Goal: Task Accomplishment & Management: Use online tool/utility

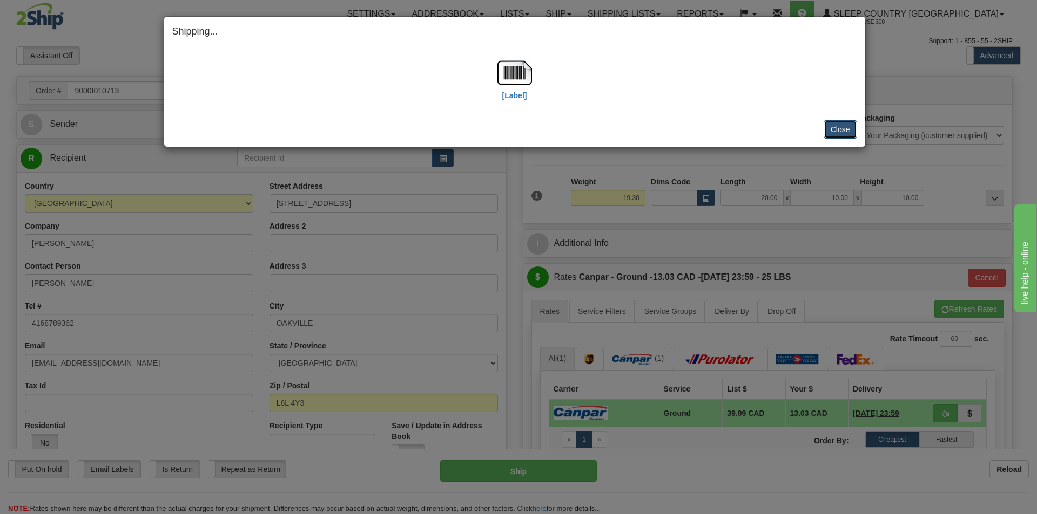
click at [834, 131] on button "Close" at bounding box center [839, 129] width 33 height 18
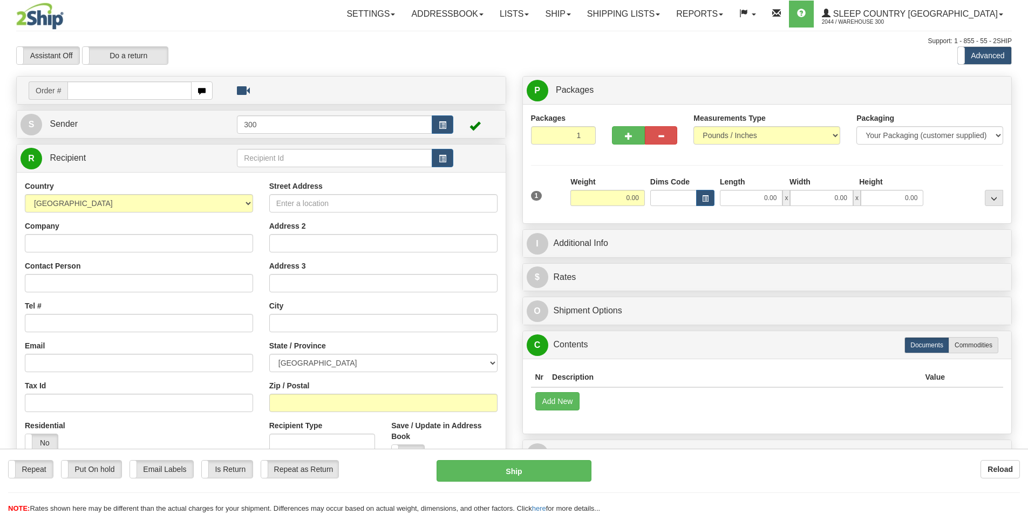
click at [685, 15] on div at bounding box center [514, 257] width 1028 height 514
click at [668, 24] on link "Shipping lists" at bounding box center [623, 14] width 89 height 27
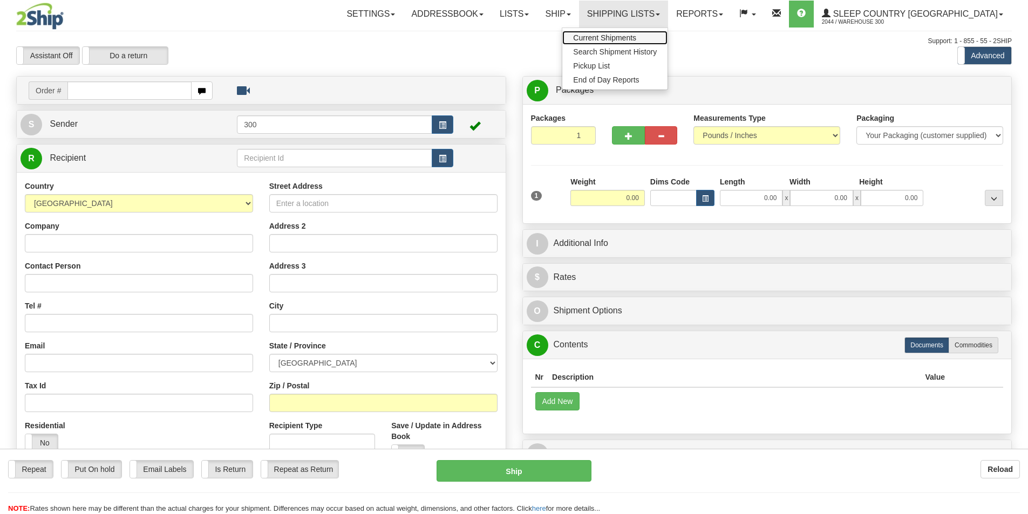
click at [668, 32] on link "Current Shipments" at bounding box center [615, 38] width 105 height 14
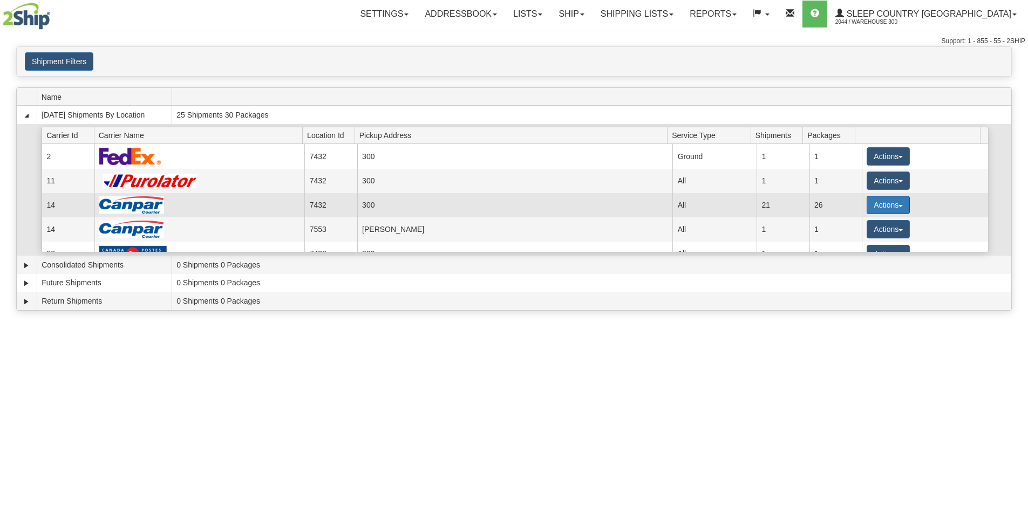
click at [887, 208] on button "Actions" at bounding box center [888, 205] width 43 height 18
click at [859, 227] on span "Details" at bounding box center [848, 225] width 29 height 8
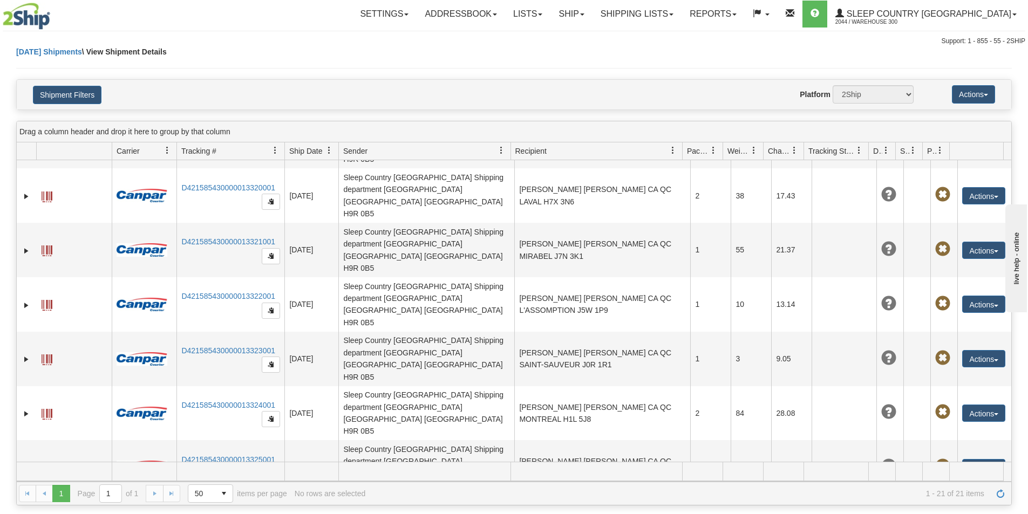
click at [23, 13] on img at bounding box center [27, 16] width 48 height 27
click at [682, 14] on link "Shipping lists" at bounding box center [637, 14] width 89 height 27
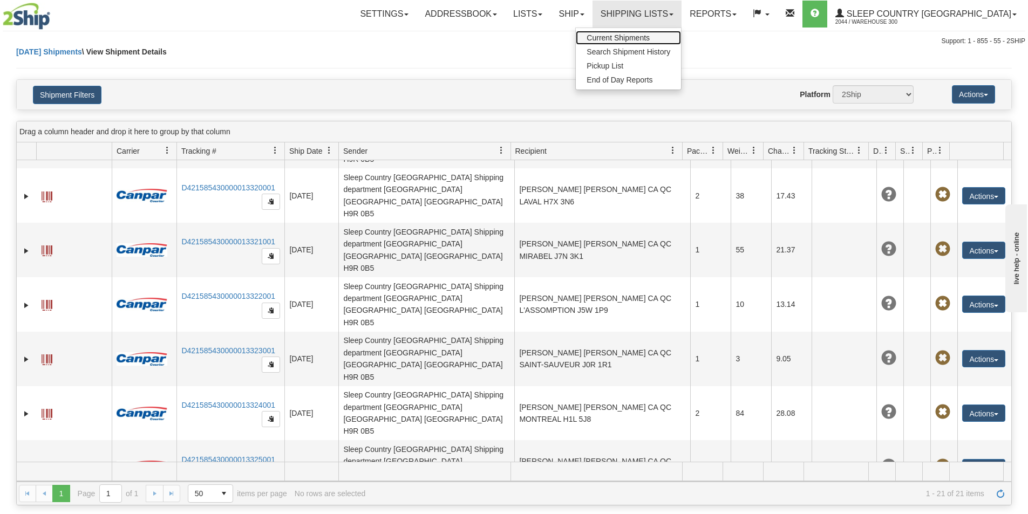
click at [650, 38] on span "Current Shipments" at bounding box center [618, 37] width 63 height 9
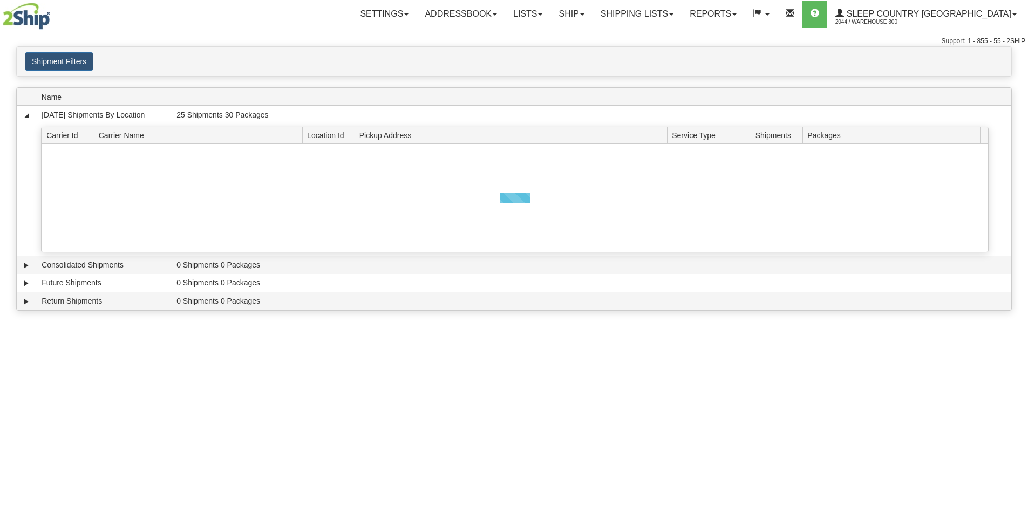
click at [34, 24] on img at bounding box center [27, 16] width 48 height 27
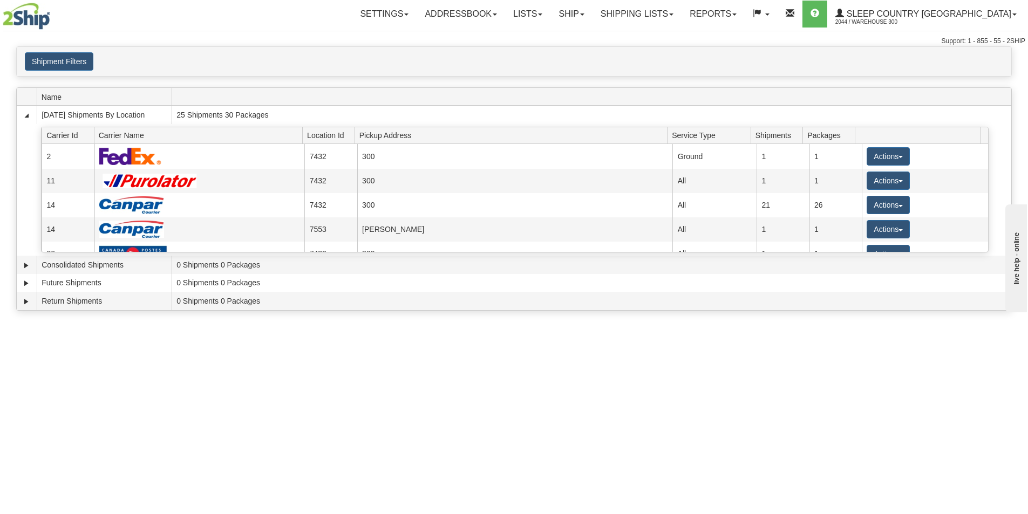
click at [36, 8] on img at bounding box center [27, 16] width 48 height 27
click at [947, 16] on span "Sleep Country [GEOGRAPHIC_DATA]" at bounding box center [927, 13] width 167 height 9
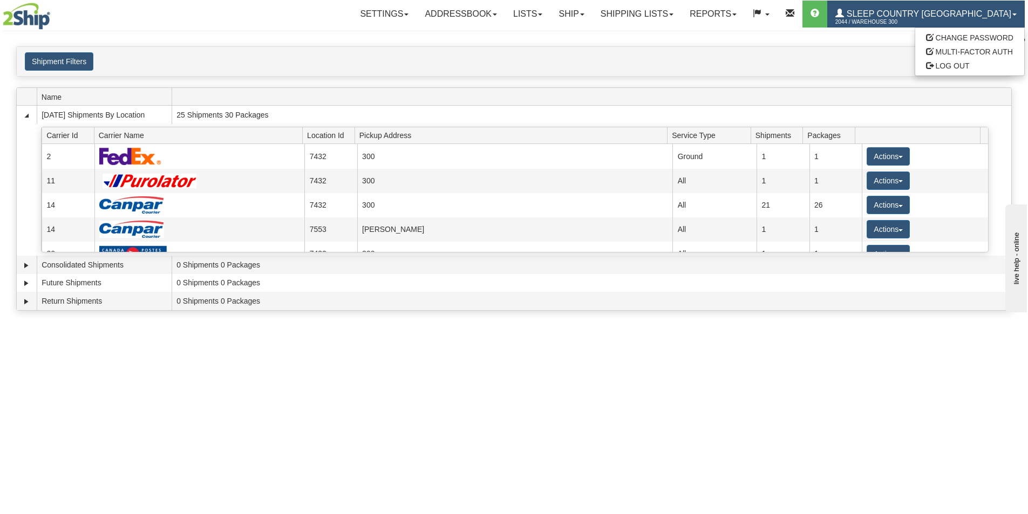
click at [917, 16] on span "Sleep Country [GEOGRAPHIC_DATA]" at bounding box center [927, 13] width 167 height 9
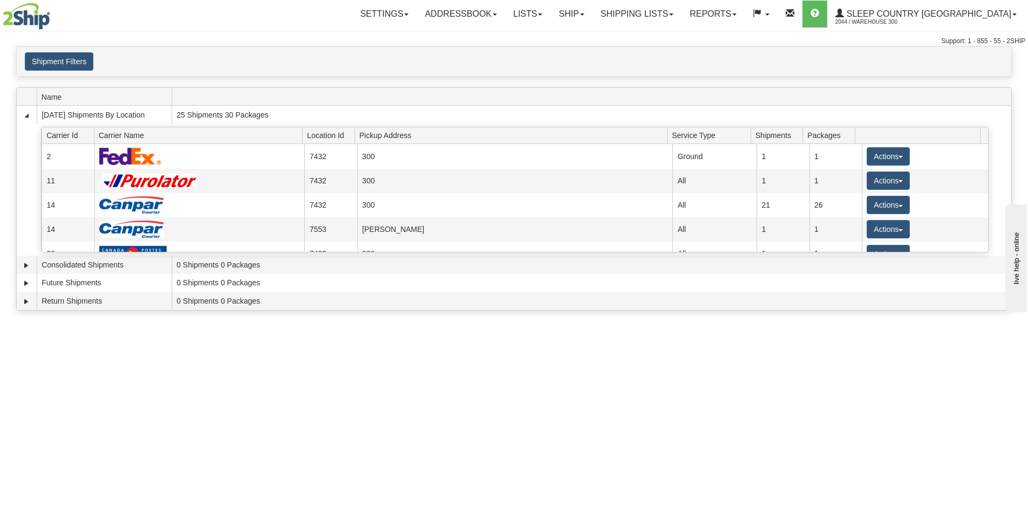
click at [40, 22] on img at bounding box center [27, 16] width 48 height 27
click at [25, 19] on img at bounding box center [27, 16] width 48 height 27
click at [585, 13] on span at bounding box center [582, 14] width 4 height 2
click at [592, 36] on link "Ship Screen" at bounding box center [544, 38] width 98 height 14
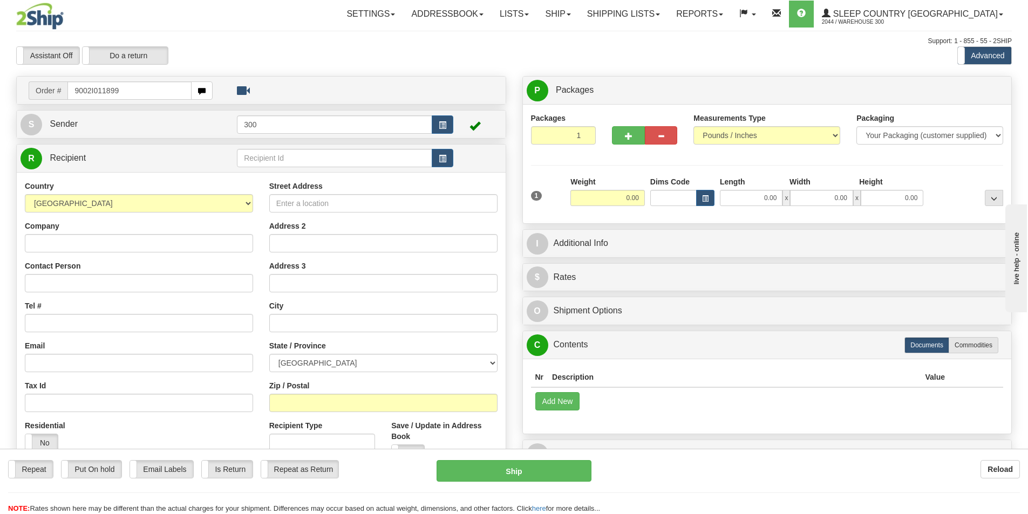
type input "9002I011899"
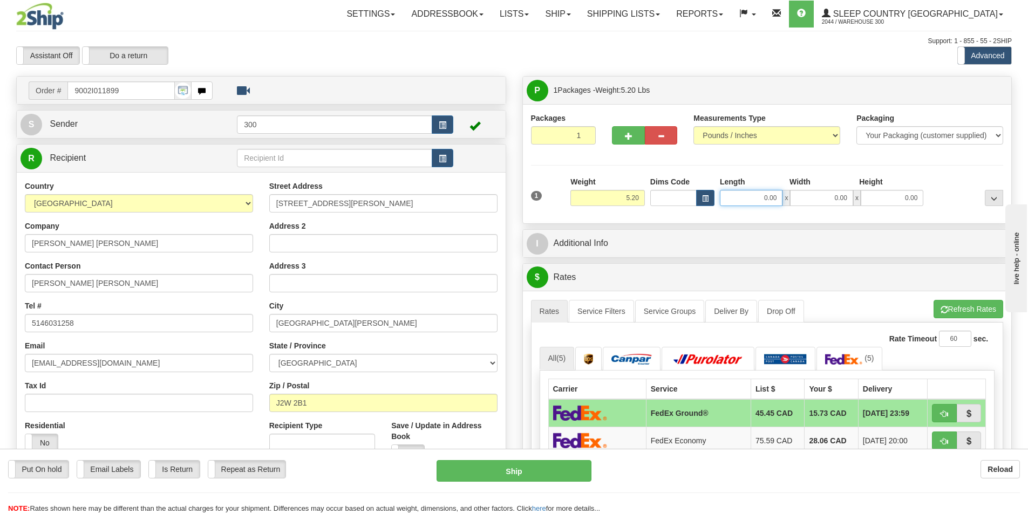
click at [754, 204] on input "0.00" at bounding box center [751, 198] width 63 height 16
type input "24.00"
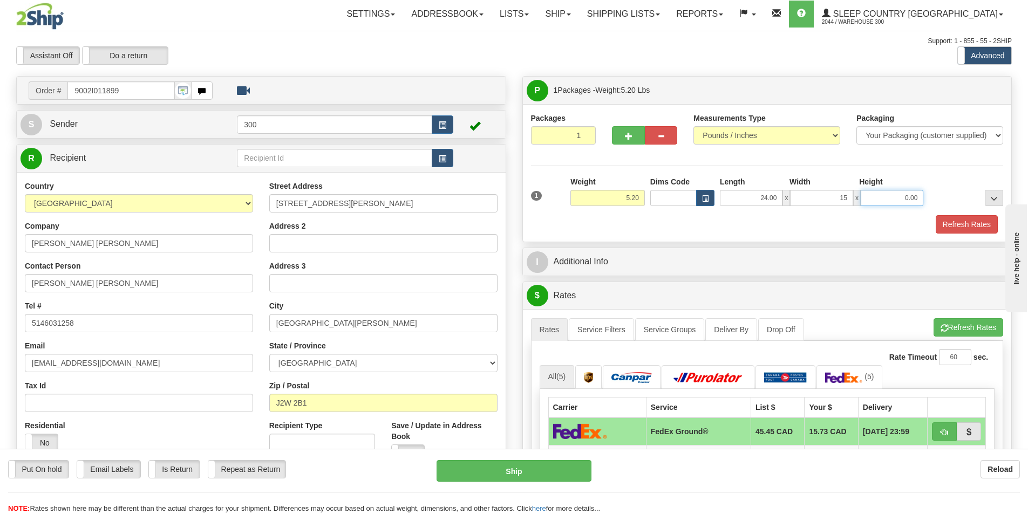
type input "15.00"
type input "7.00"
click at [970, 226] on button "Refresh Rates" at bounding box center [967, 224] width 62 height 18
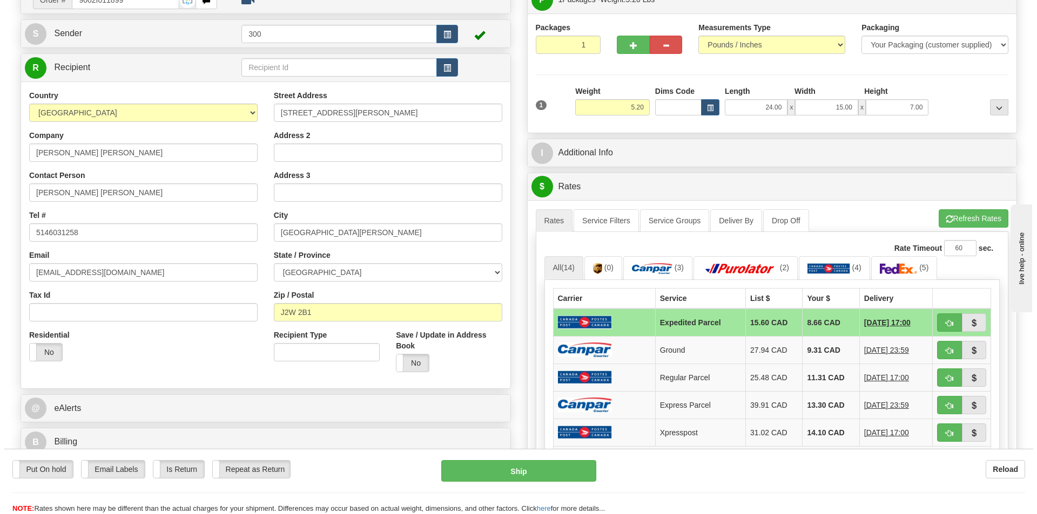
scroll to position [108, 0]
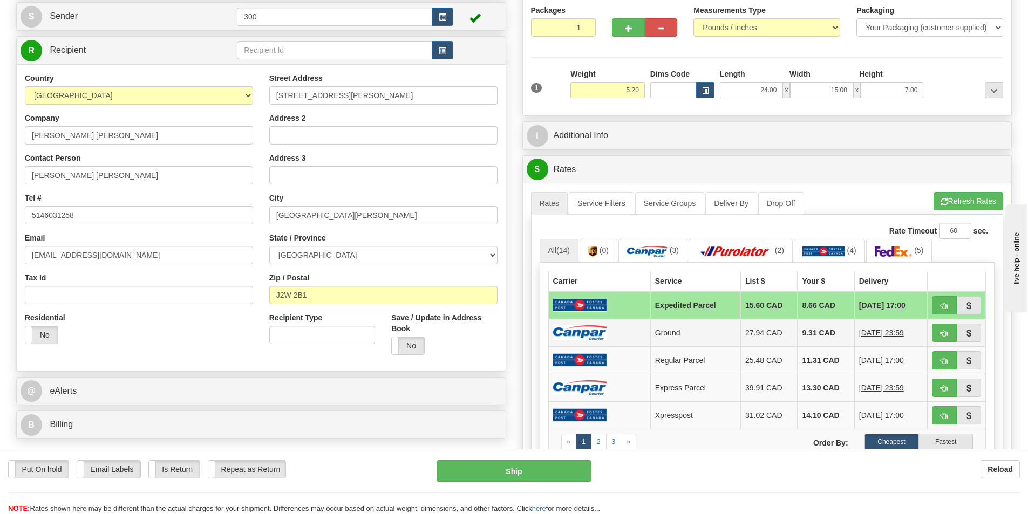
click at [808, 335] on td "9.31 CAD" at bounding box center [826, 333] width 57 height 28
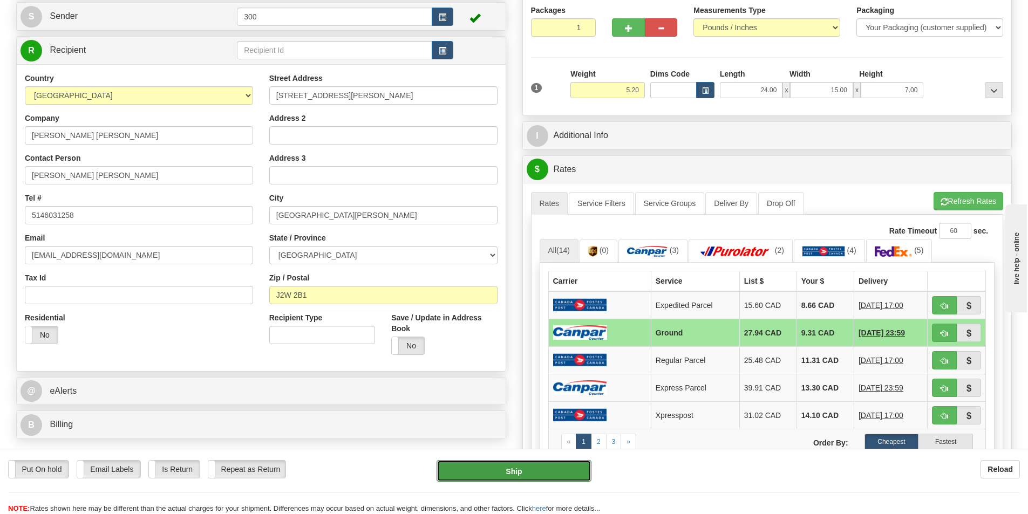
click at [480, 469] on button "Ship" at bounding box center [514, 471] width 155 height 22
type input "1"
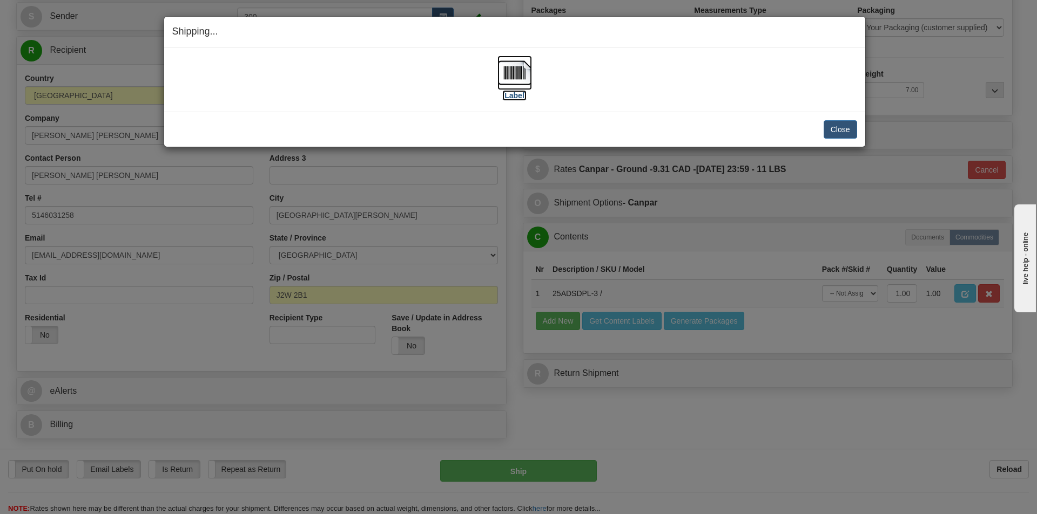
click at [521, 66] on img at bounding box center [514, 73] width 35 height 35
click at [845, 130] on button "Close" at bounding box center [839, 129] width 33 height 18
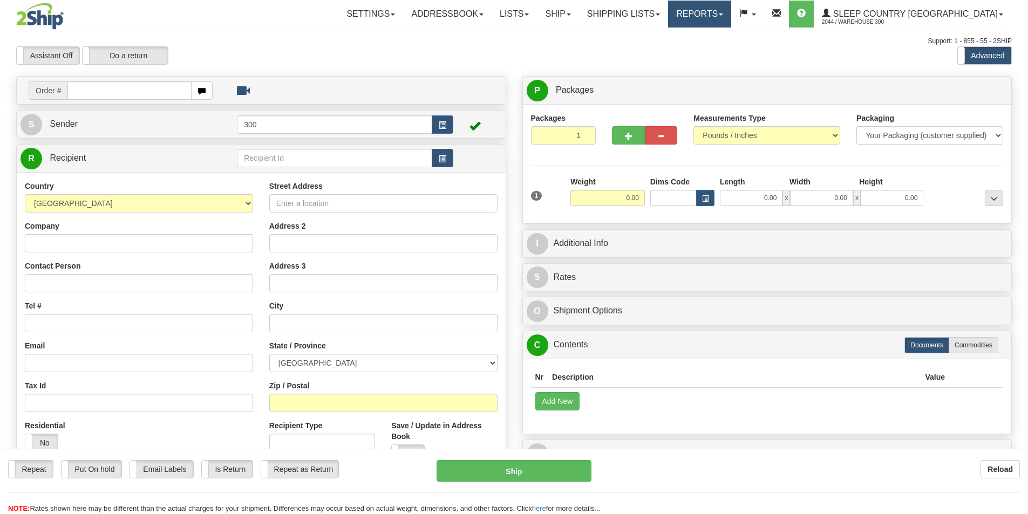
click at [731, 16] on link "Reports" at bounding box center [699, 14] width 63 height 27
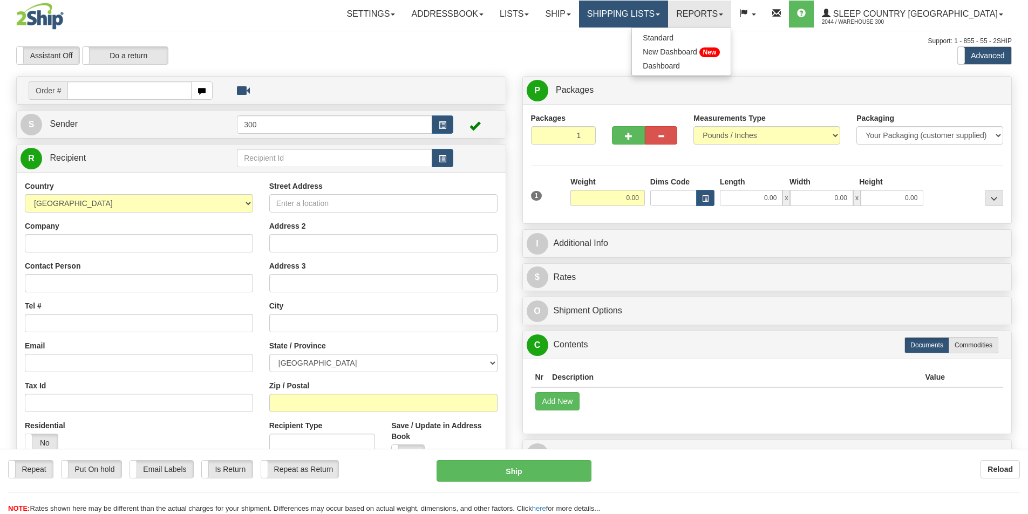
click at [668, 17] on link "Shipping lists" at bounding box center [623, 14] width 89 height 27
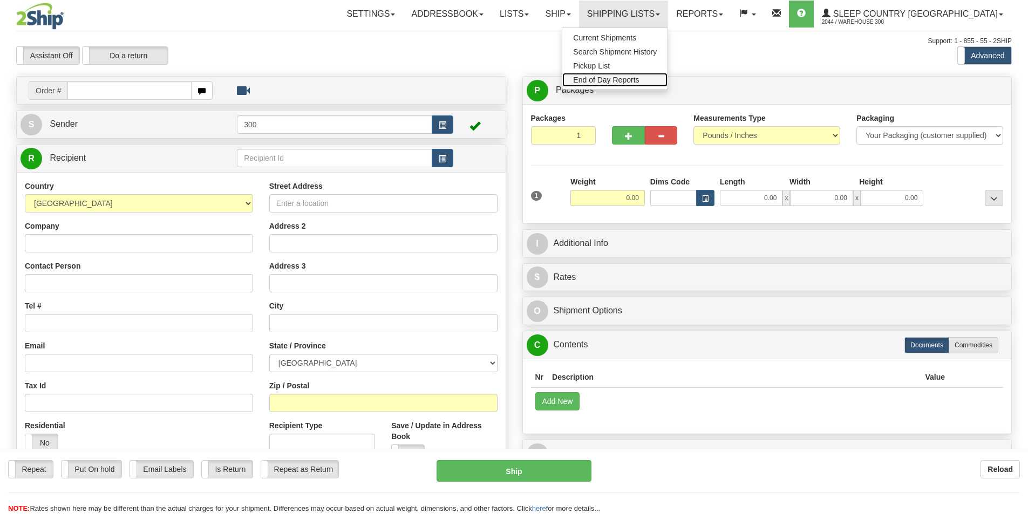
click at [639, 78] on span "End of Day Reports" at bounding box center [606, 80] width 66 height 9
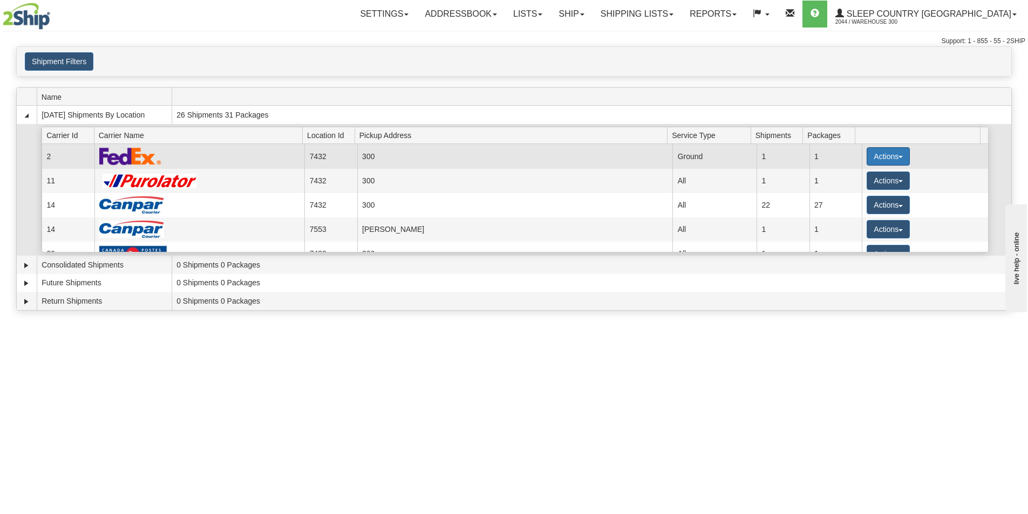
click at [887, 152] on button "Actions" at bounding box center [888, 156] width 43 height 18
click at [892, 159] on button "Actions" at bounding box center [888, 156] width 43 height 18
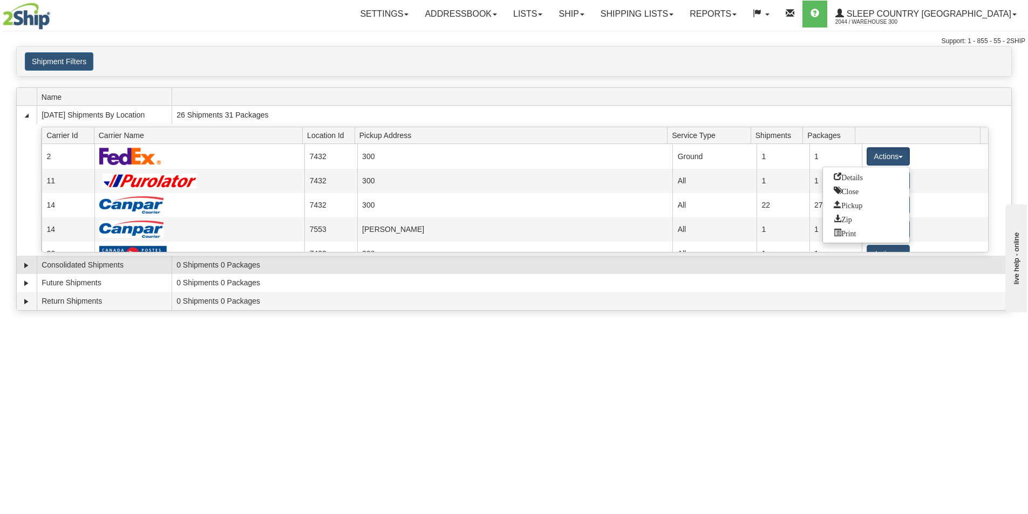
drag, startPoint x: 864, startPoint y: 314, endPoint x: 874, endPoint y: 256, distance: 58.0
click at [864, 313] on div "× Request Pickup Close × Closing Shipments Close × Your documents are ready Lab…" at bounding box center [514, 181] width 1028 height 270
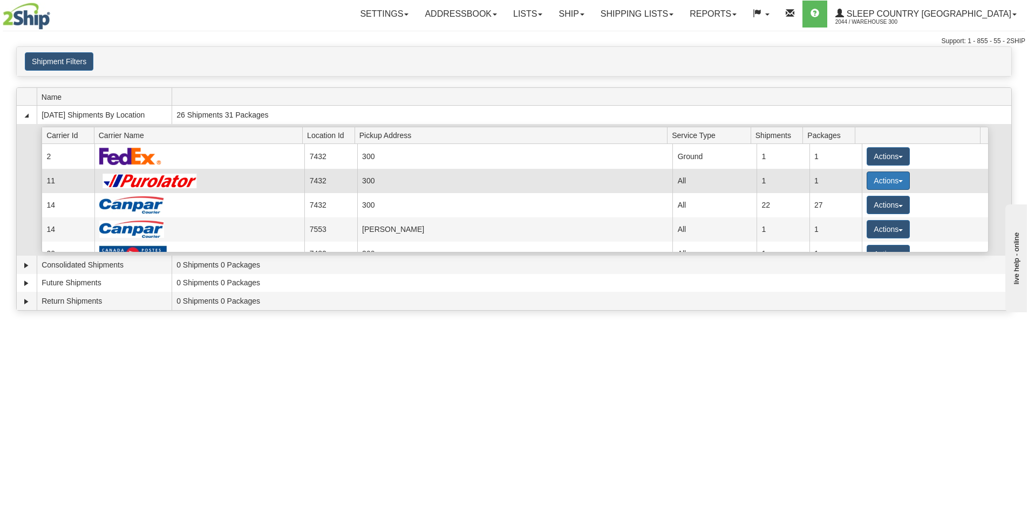
click at [892, 175] on button "Actions" at bounding box center [888, 181] width 43 height 18
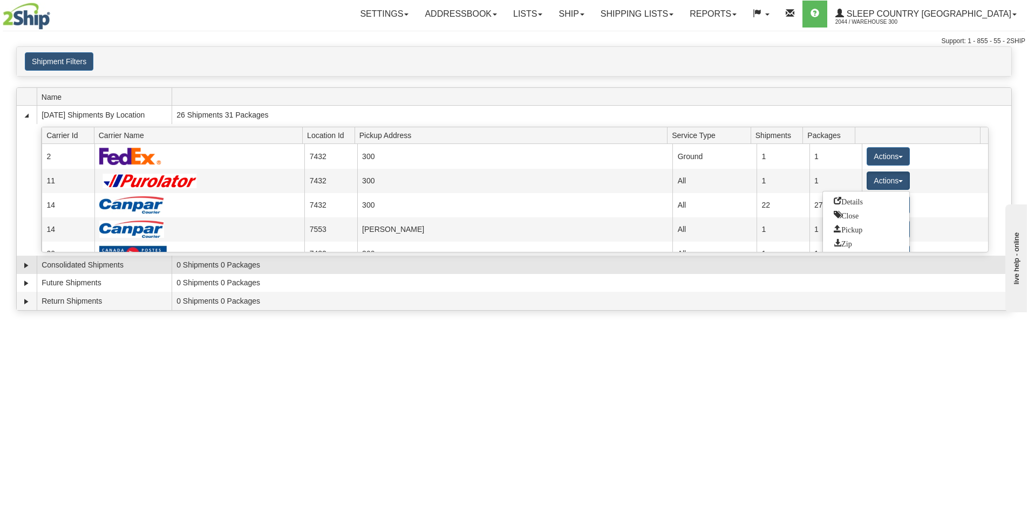
click at [846, 272] on td "0 Shipments 0 Packages" at bounding box center [592, 265] width 840 height 18
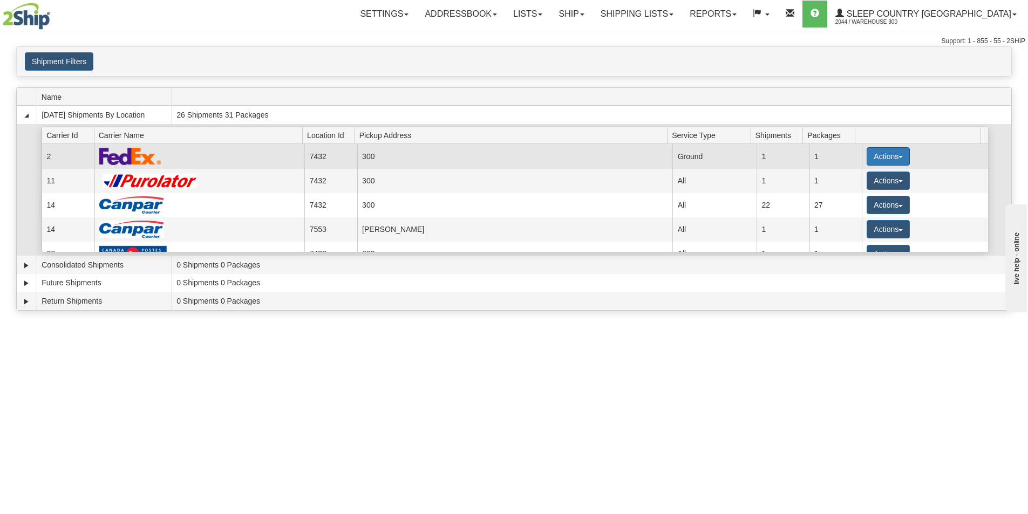
click at [899, 160] on button "Actions" at bounding box center [888, 156] width 43 height 18
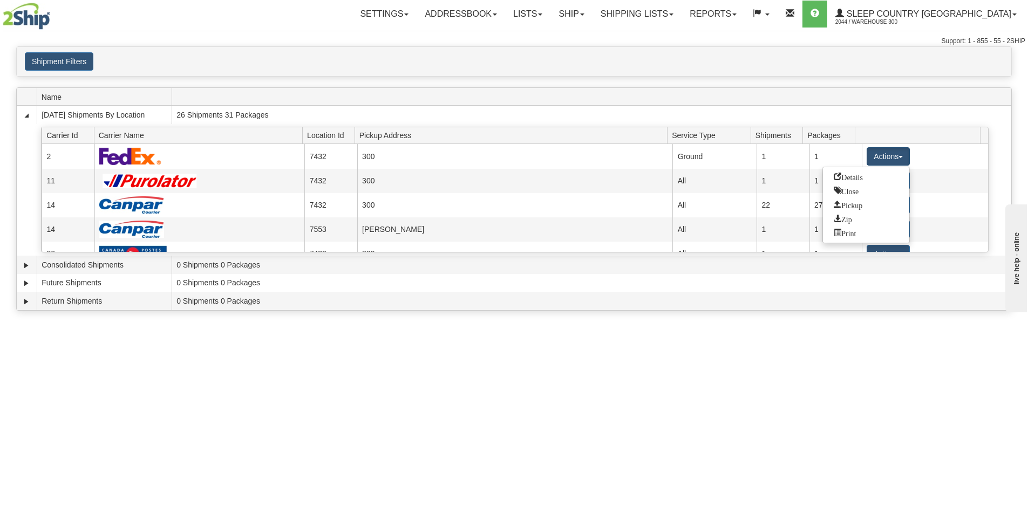
click at [885, 368] on div "Toggle navigation Settings Shipping Preferences Fields Preferences New Recipien…" at bounding box center [514, 257] width 1028 height 514
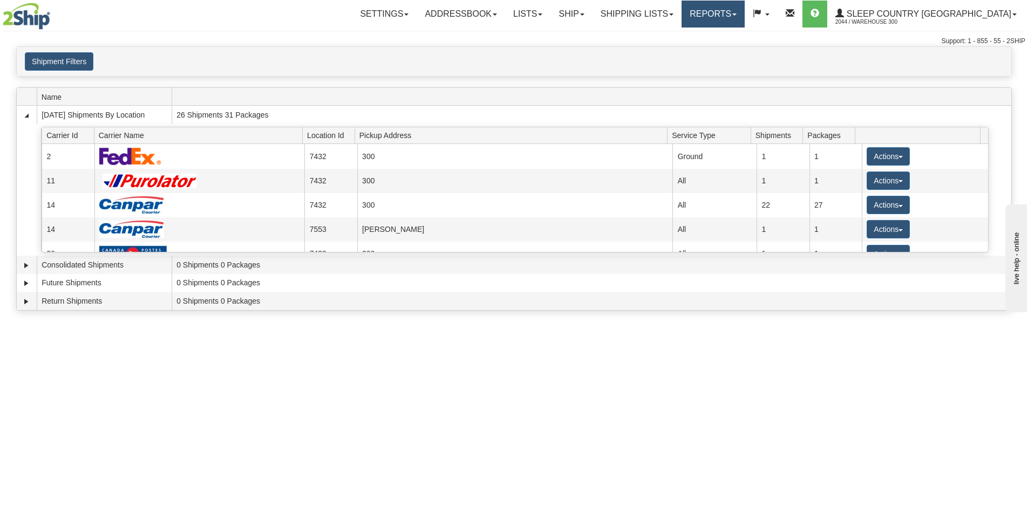
click at [745, 16] on link "Reports" at bounding box center [713, 14] width 63 height 27
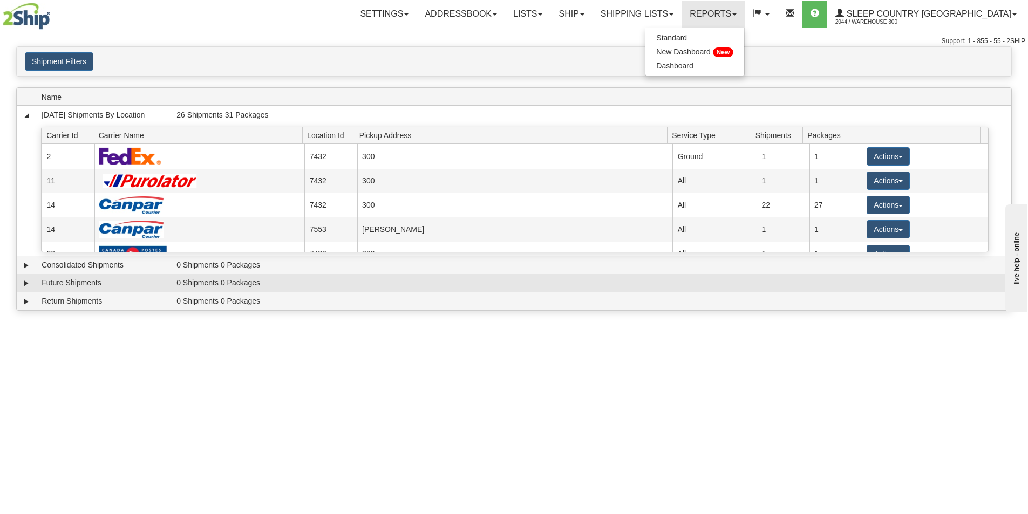
click at [757, 287] on td "0 Shipments 0 Packages" at bounding box center [592, 283] width 840 height 18
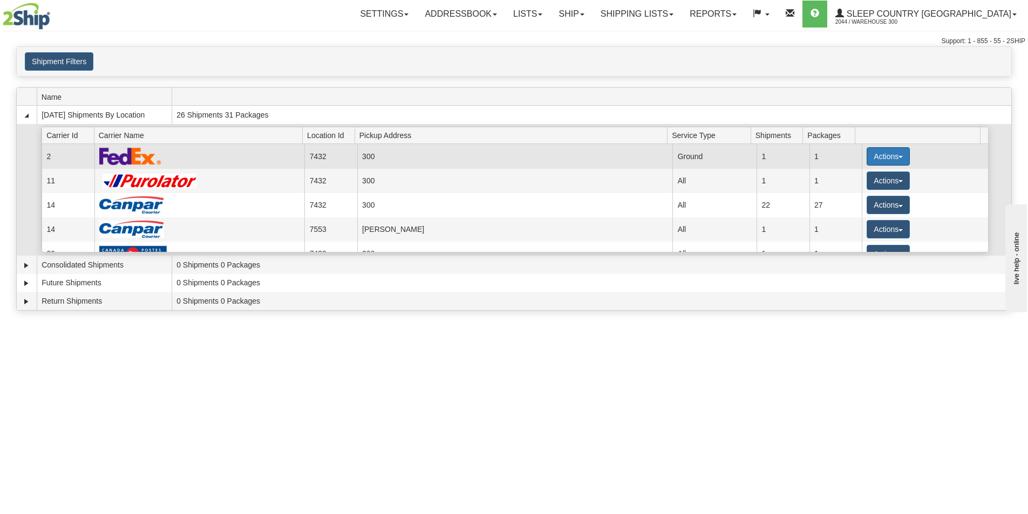
click at [882, 154] on button "Actions" at bounding box center [888, 156] width 43 height 18
click at [858, 192] on span "Close" at bounding box center [846, 191] width 25 height 8
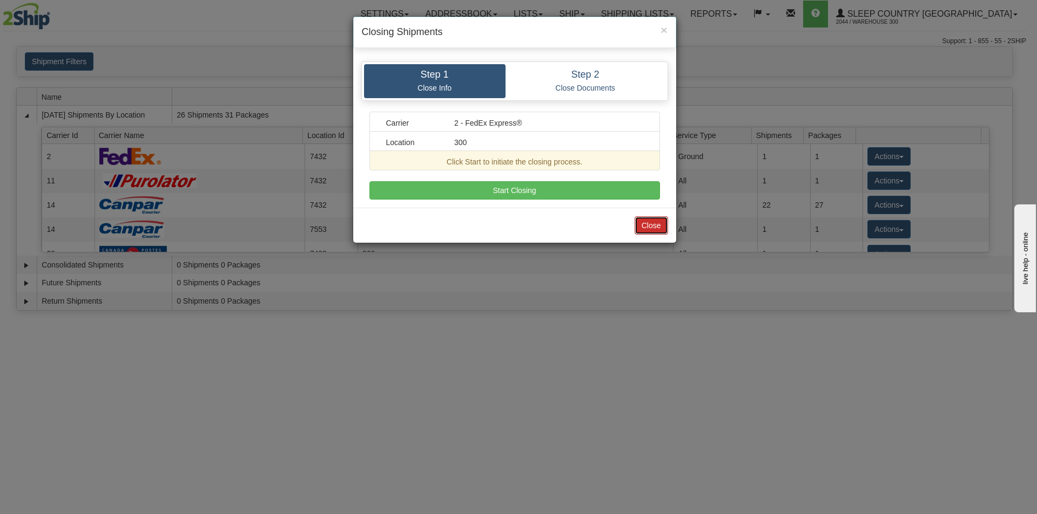
click at [646, 229] on button "Close" at bounding box center [650, 225] width 33 height 18
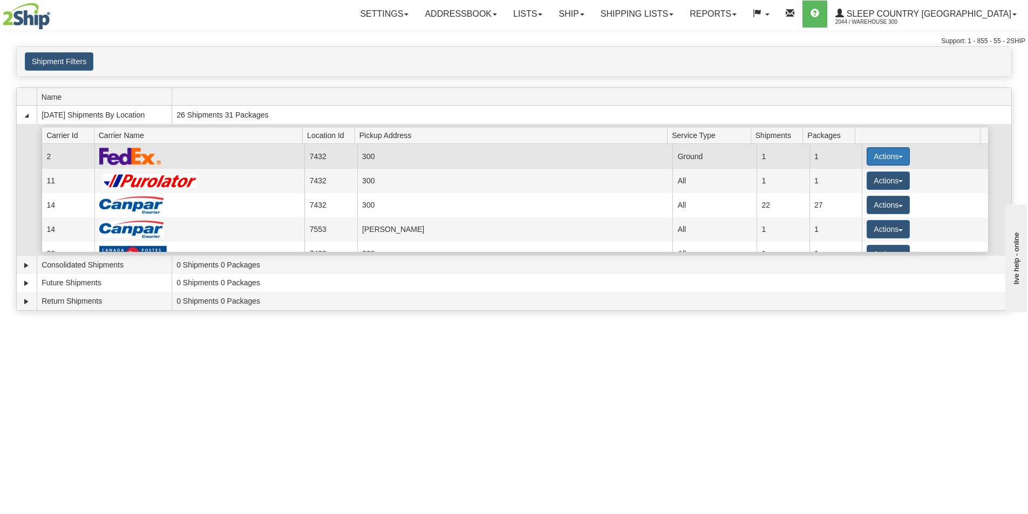
click at [882, 151] on button "Actions" at bounding box center [888, 156] width 43 height 18
click at [854, 194] on span "Close" at bounding box center [846, 191] width 25 height 8
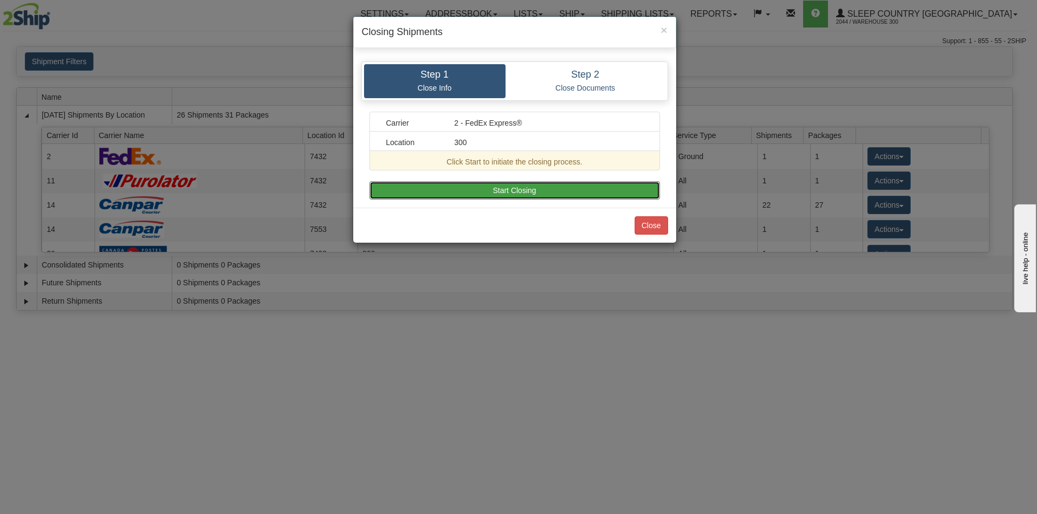
click at [505, 192] on button "Start Closing" at bounding box center [514, 190] width 290 height 18
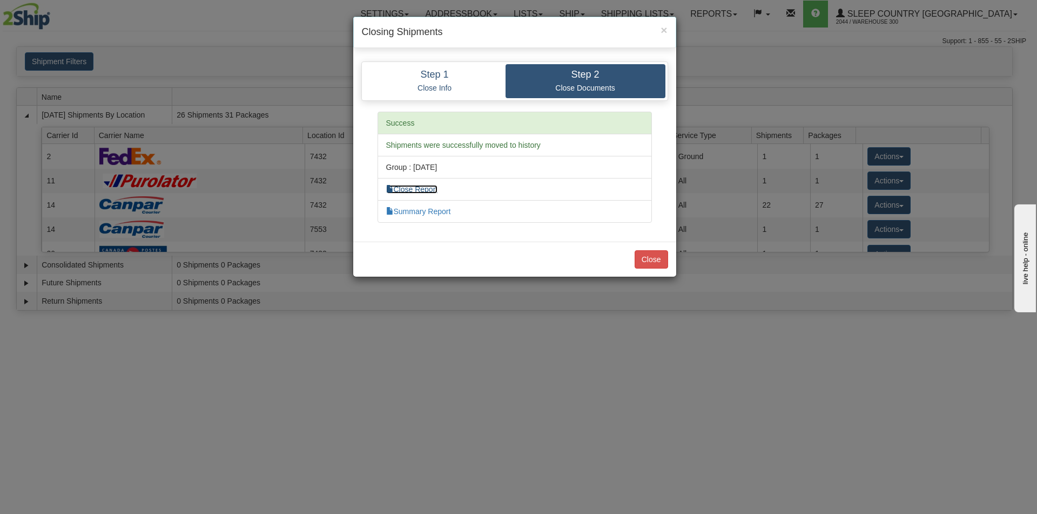
click at [414, 191] on link "Close Report" at bounding box center [412, 189] width 52 height 9
click at [430, 212] on link "Summary Report" at bounding box center [418, 211] width 65 height 9
click at [639, 261] on button "Close" at bounding box center [650, 259] width 33 height 18
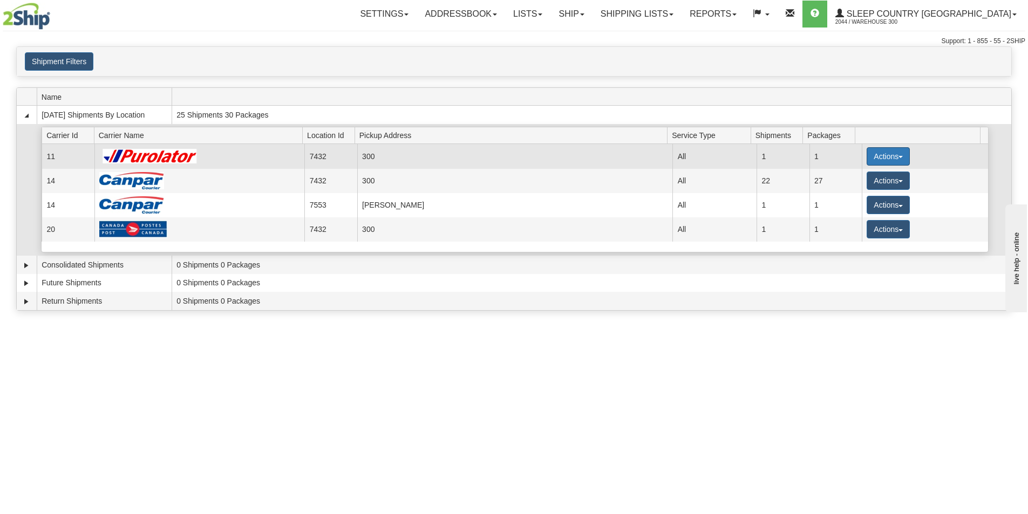
click at [895, 159] on button "Actions" at bounding box center [888, 156] width 43 height 18
click at [862, 189] on link "Close" at bounding box center [866, 191] width 86 height 14
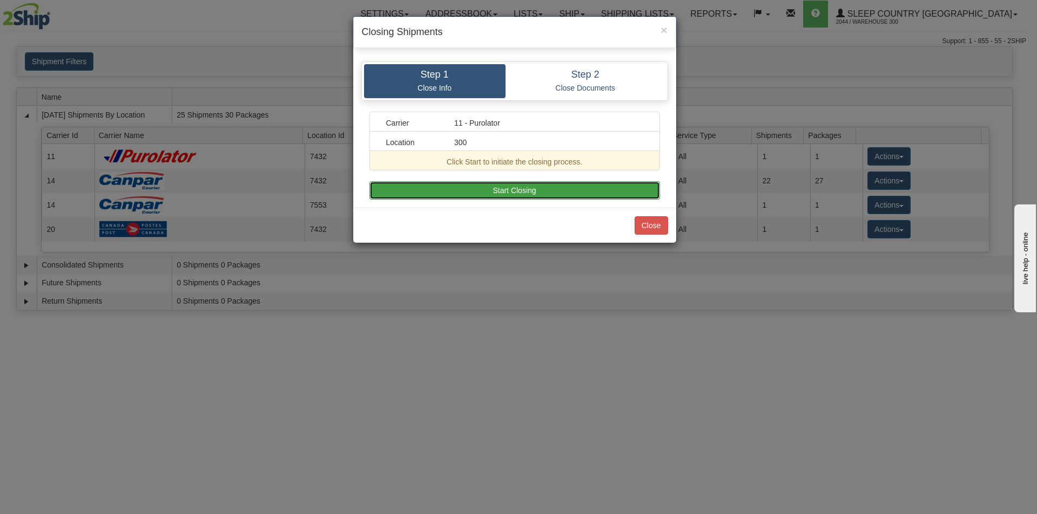
click at [506, 192] on button "Start Closing" at bounding box center [514, 190] width 290 height 18
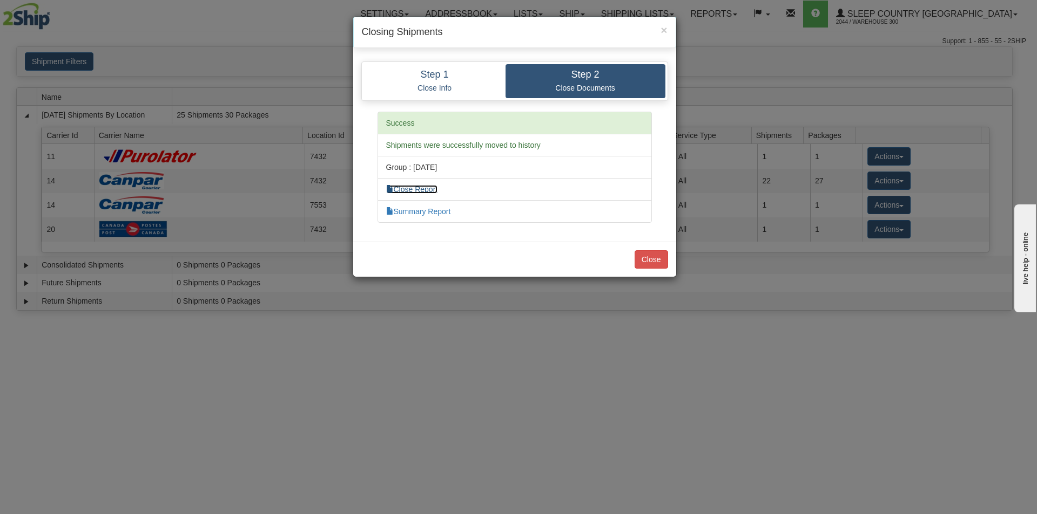
click at [426, 187] on link "Close Report" at bounding box center [412, 189] width 52 height 9
click at [441, 212] on link "Summary Report" at bounding box center [418, 211] width 65 height 9
click at [428, 210] on link "Summary Report" at bounding box center [418, 211] width 65 height 9
click at [656, 260] on button "Close" at bounding box center [650, 259] width 33 height 18
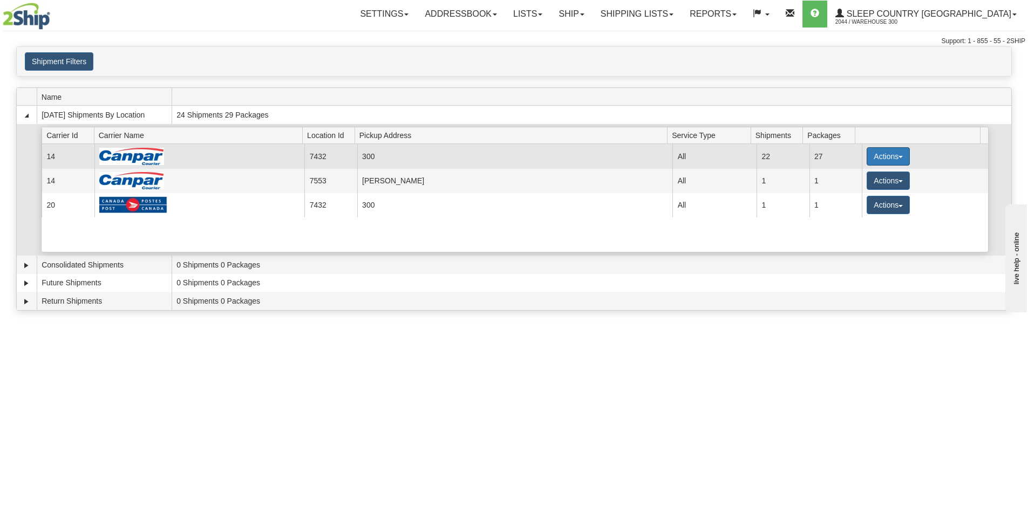
click at [892, 155] on button "Actions" at bounding box center [888, 156] width 43 height 18
click at [856, 194] on span "Close" at bounding box center [846, 191] width 25 height 8
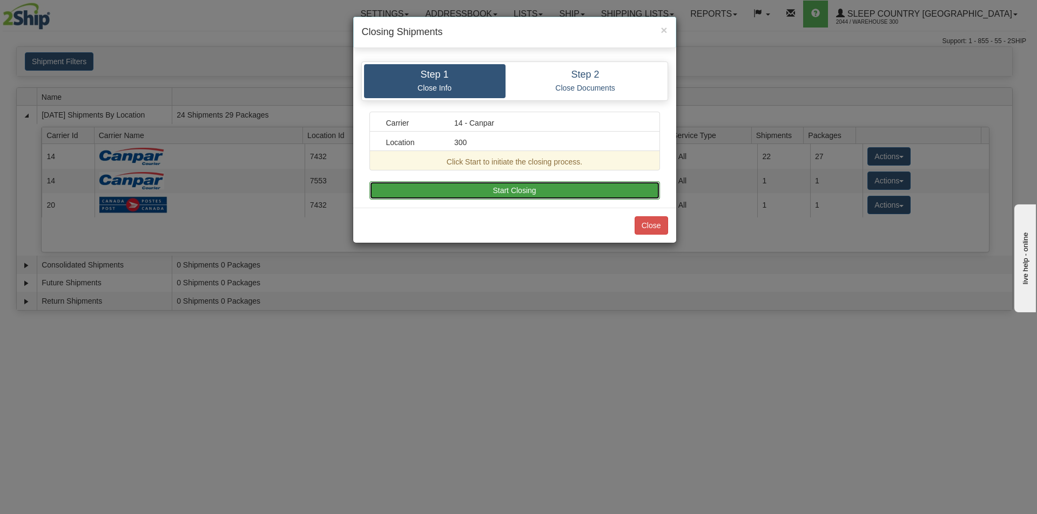
click at [505, 190] on button "Start Closing" at bounding box center [514, 190] width 290 height 18
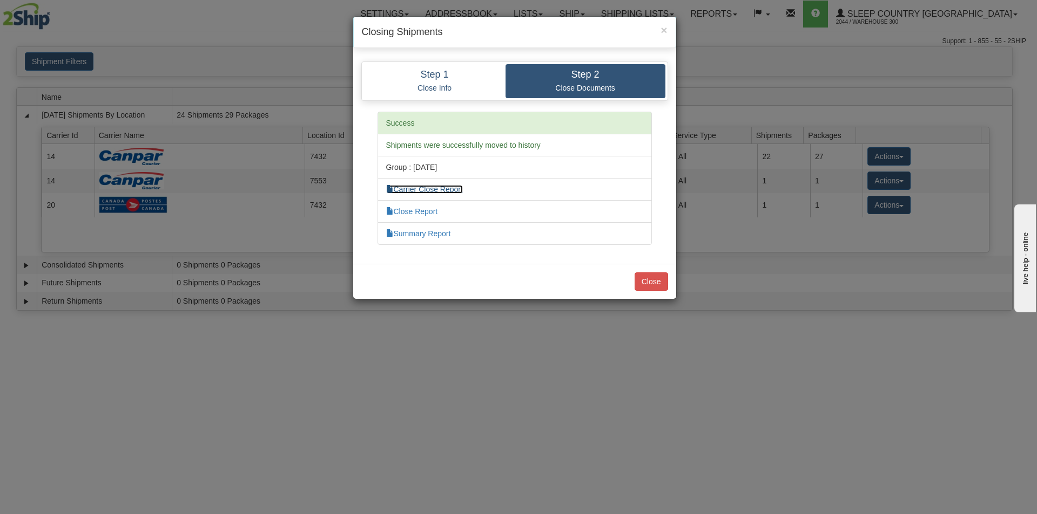
click at [427, 186] on link "Carrier Close Report" at bounding box center [424, 189] width 77 height 9
click at [433, 214] on link "Close Report" at bounding box center [412, 211] width 52 height 9
click at [429, 234] on link "Summary Report" at bounding box center [418, 233] width 65 height 9
click at [654, 281] on button "Close" at bounding box center [650, 282] width 33 height 18
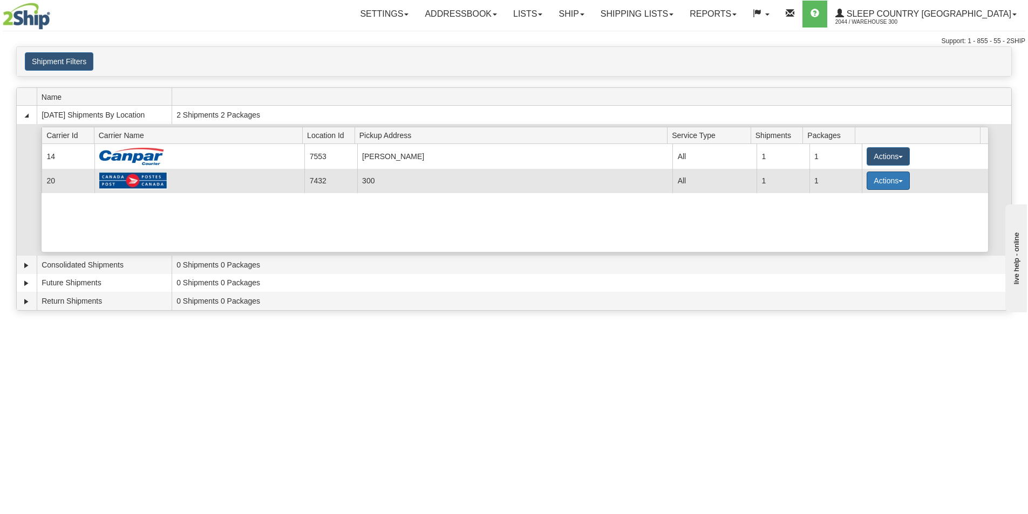
click at [878, 176] on button "Actions" at bounding box center [888, 181] width 43 height 18
click at [852, 217] on span "Close" at bounding box center [846, 215] width 25 height 8
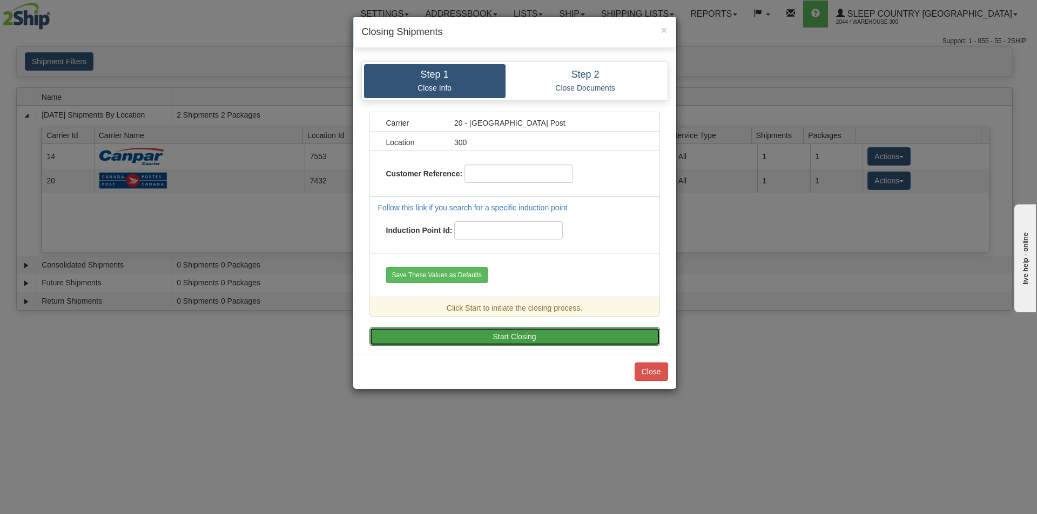
click at [471, 334] on button "Start Closing" at bounding box center [514, 337] width 290 height 18
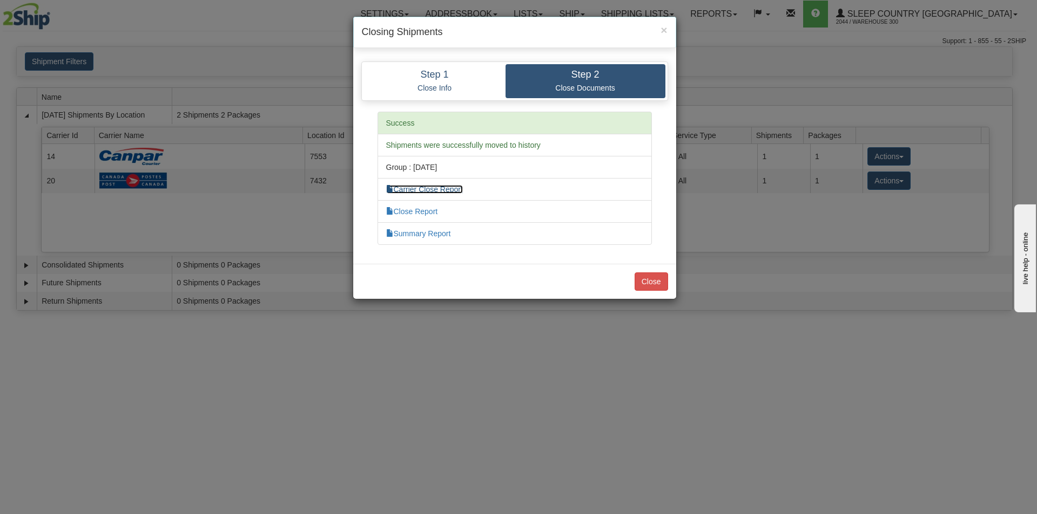
click at [453, 188] on link "Carrier Close Report" at bounding box center [424, 189] width 77 height 9
click at [424, 206] on li "Close Report" at bounding box center [514, 211] width 274 height 23
click at [426, 212] on link "Close Report" at bounding box center [412, 211] width 52 height 9
click at [445, 234] on link "Summary Report" at bounding box center [418, 233] width 65 height 9
click at [645, 282] on button "Close" at bounding box center [650, 282] width 33 height 18
